Goal: Task Accomplishment & Management: Manage account settings

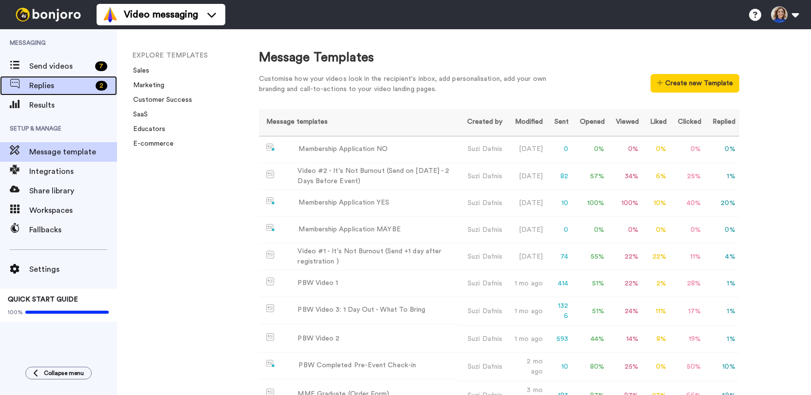
click at [43, 81] on span "Replies" at bounding box center [60, 86] width 62 height 12
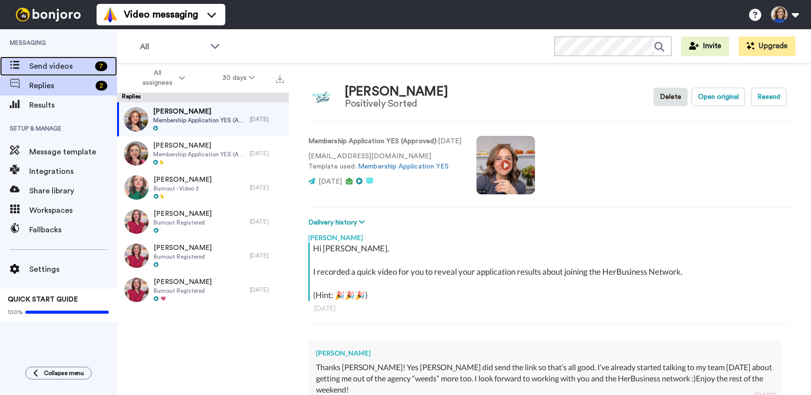
click at [57, 65] on span "Send videos" at bounding box center [60, 66] width 62 height 12
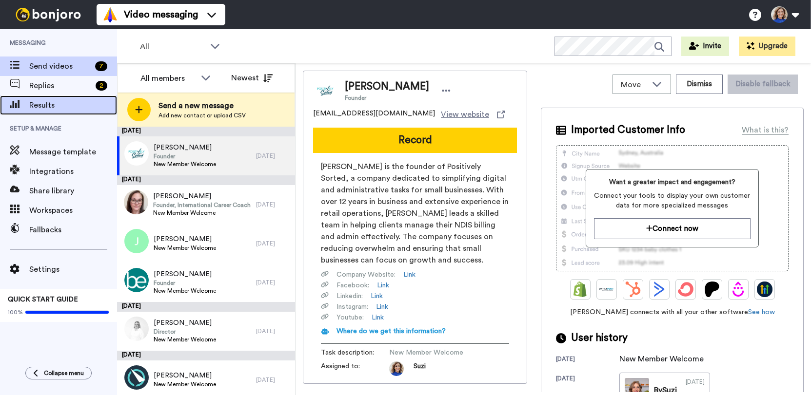
click at [46, 110] on span "Results" at bounding box center [73, 105] width 88 height 12
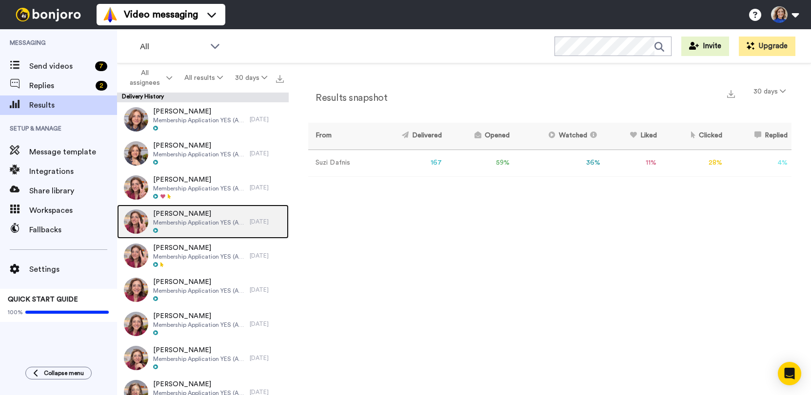
click at [190, 223] on span "Membership Application YES (Approved)" at bounding box center [199, 223] width 92 height 8
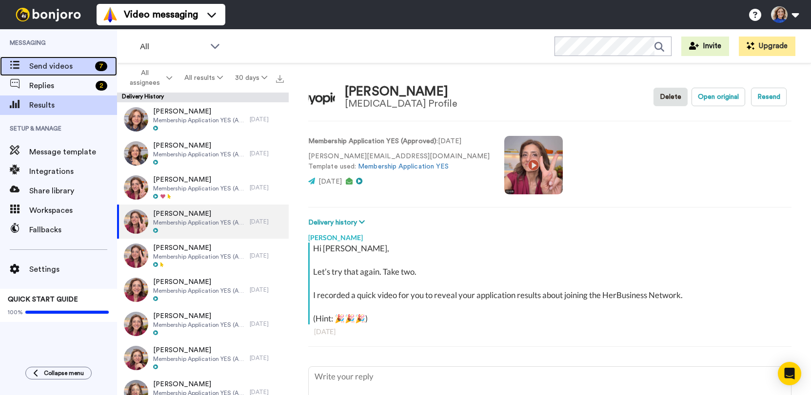
click at [62, 66] on span "Send videos" at bounding box center [60, 66] width 62 height 12
